Goal: Information Seeking & Learning: Check status

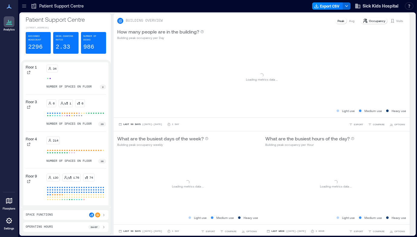
click at [26, 5] on icon at bounding box center [24, 6] width 6 height 6
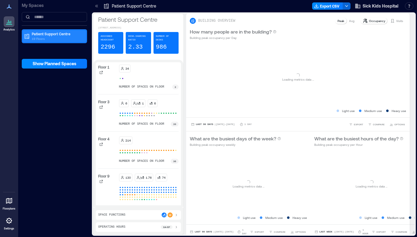
click at [40, 36] on p "19 Floors" at bounding box center [57, 38] width 51 height 5
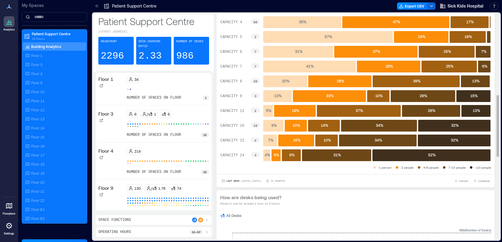
scroll to position [319, 0]
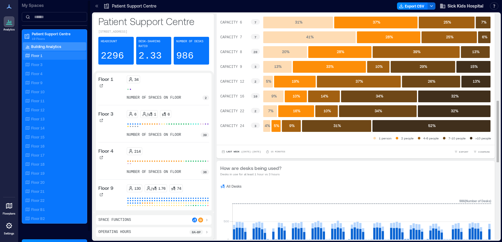
click at [33, 56] on p "Floor 1" at bounding box center [36, 55] width 11 height 5
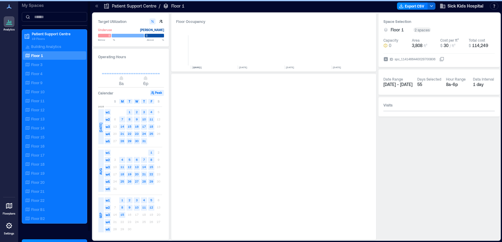
scroll to position [0, 536]
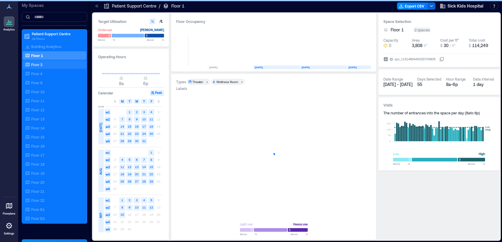
click at [36, 65] on p "Floor 3" at bounding box center [36, 64] width 11 height 5
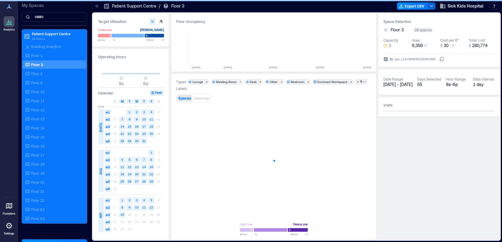
scroll to position [0, 888]
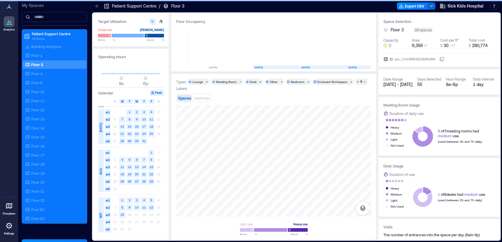
click at [10, 208] on icon at bounding box center [9, 206] width 6 height 6
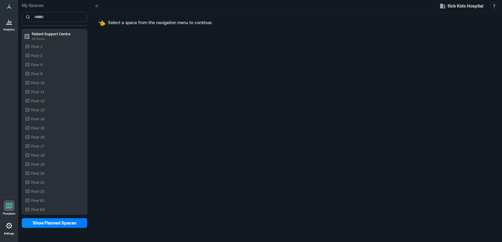
click at [9, 24] on icon at bounding box center [8, 21] width 7 height 7
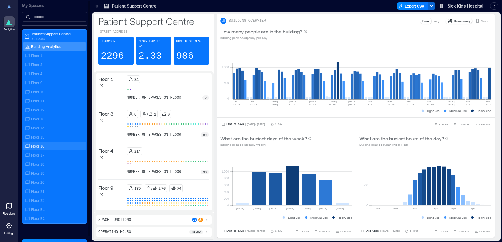
click at [41, 145] on p "Floor 16" at bounding box center [37, 146] width 13 height 5
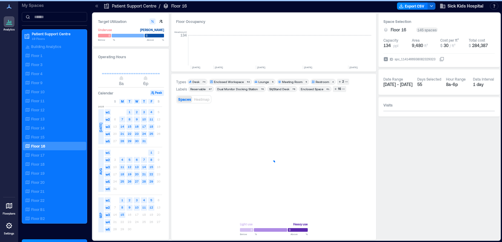
scroll to position [0, 1292]
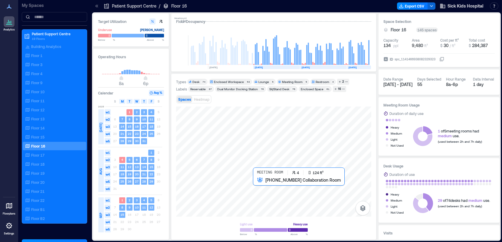
click at [254, 183] on div at bounding box center [273, 162] width 195 height 110
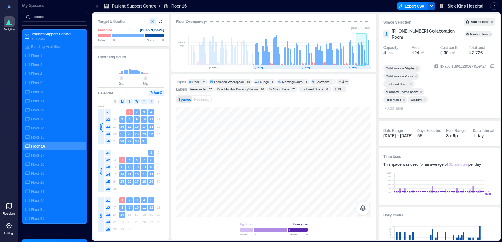
click at [361, 53] on rect at bounding box center [360, 53] width 1 height 23
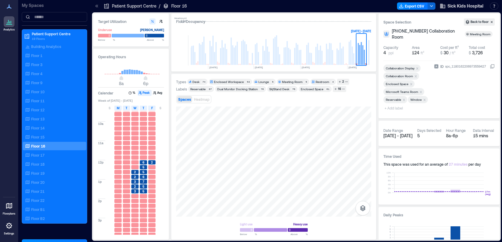
scroll to position [37, 0]
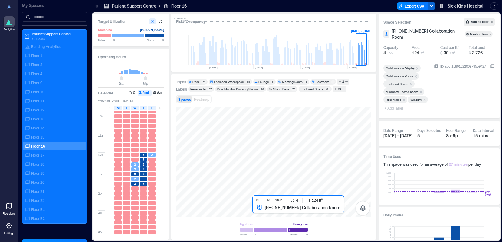
click at [256, 210] on div at bounding box center [273, 162] width 195 height 110
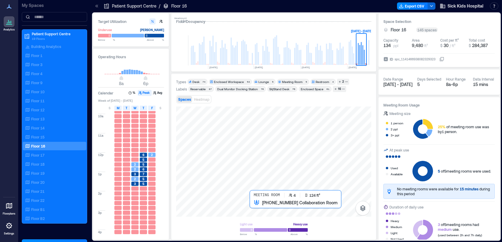
click at [253, 207] on div at bounding box center [273, 162] width 195 height 110
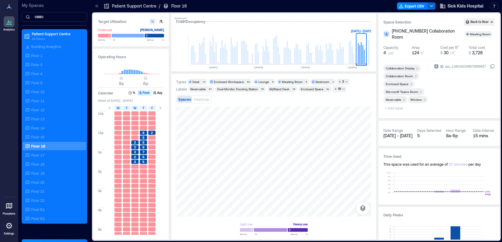
scroll to position [54, 0]
click at [349, 51] on rect at bounding box center [348, 53] width 1 height 23
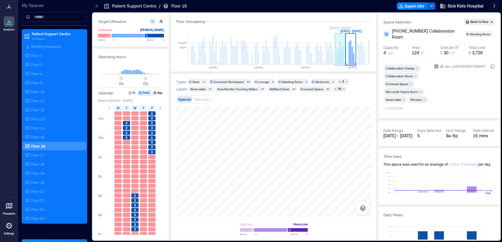
click at [337, 51] on rect at bounding box center [336, 57] width 1 height 16
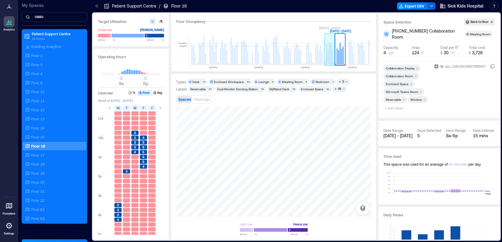
click at [330, 50] on rect at bounding box center [329, 54] width 1 height 22
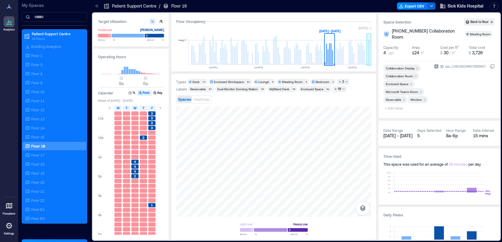
click at [367, 54] on rect at bounding box center [368, 50] width 5 height 30
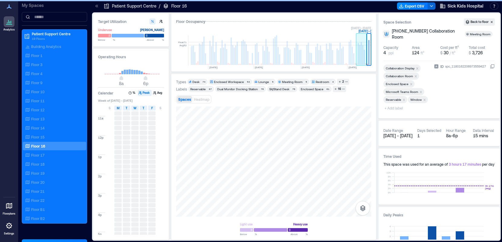
click at [364, 54] on rect at bounding box center [363, 57] width 1 height 15
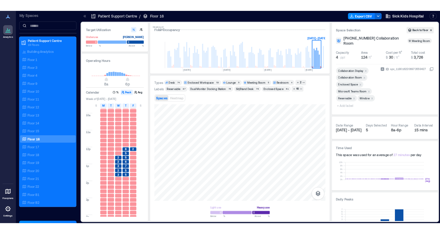
scroll to position [33, 0]
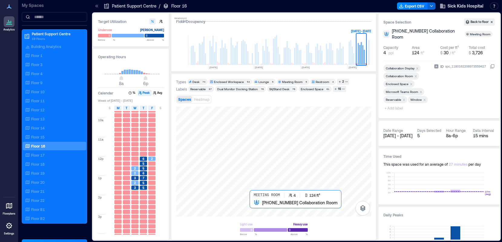
click at [250, 209] on div at bounding box center [273, 162] width 195 height 110
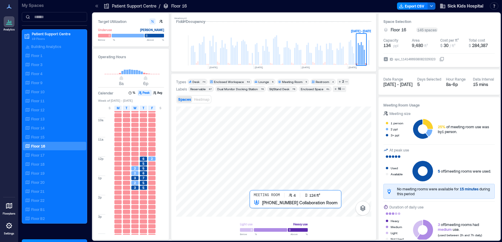
click at [253, 210] on div at bounding box center [273, 162] width 195 height 110
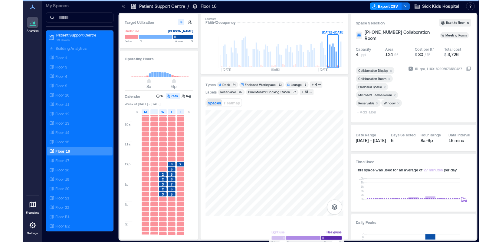
scroll to position [0, 1292]
